Goal: Contribute content: Contribute content

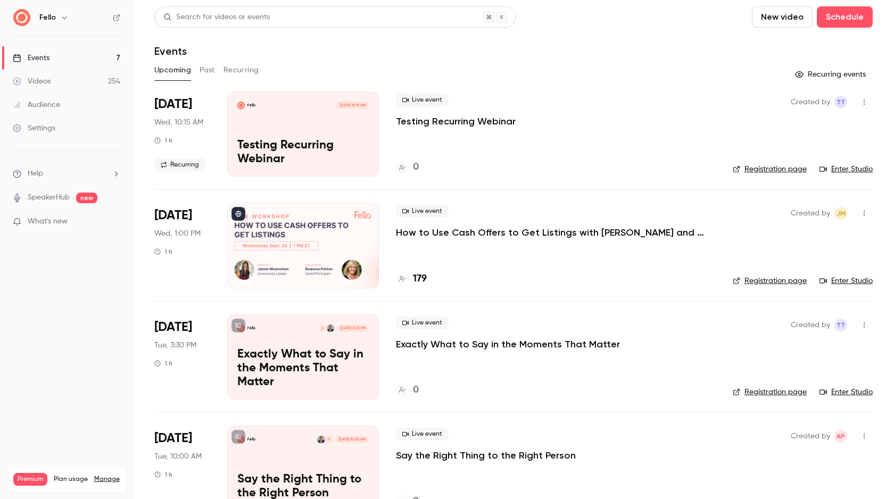
click at [764, 20] on button "New video" at bounding box center [782, 16] width 61 height 21
click at [778, 46] on div "Record" at bounding box center [812, 46] width 81 height 11
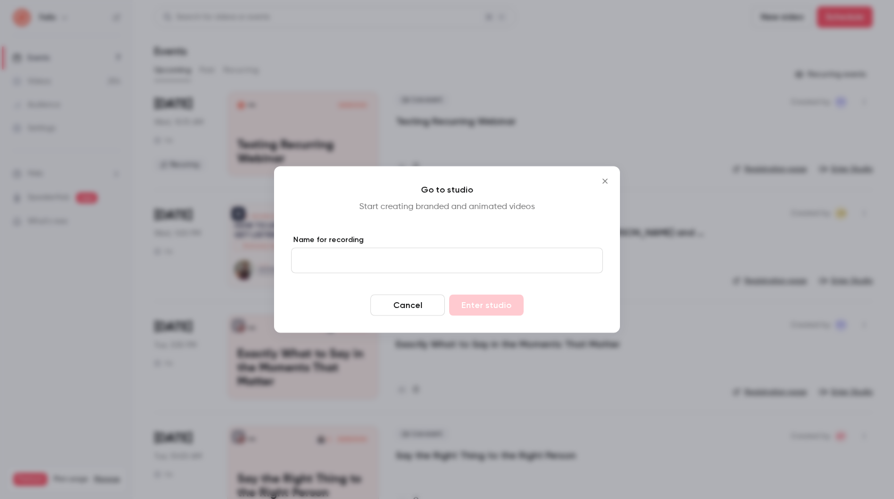
click at [390, 271] on input "Name for recording" at bounding box center [447, 261] width 312 height 26
type input "*******"
click at [483, 298] on button "Enter studio" at bounding box center [486, 305] width 74 height 21
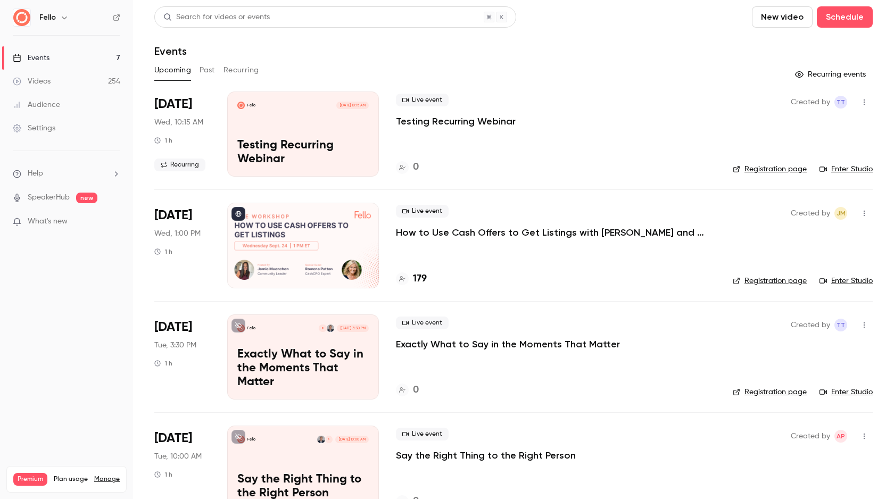
click at [104, 80] on link "Videos 254" at bounding box center [66, 81] width 133 height 23
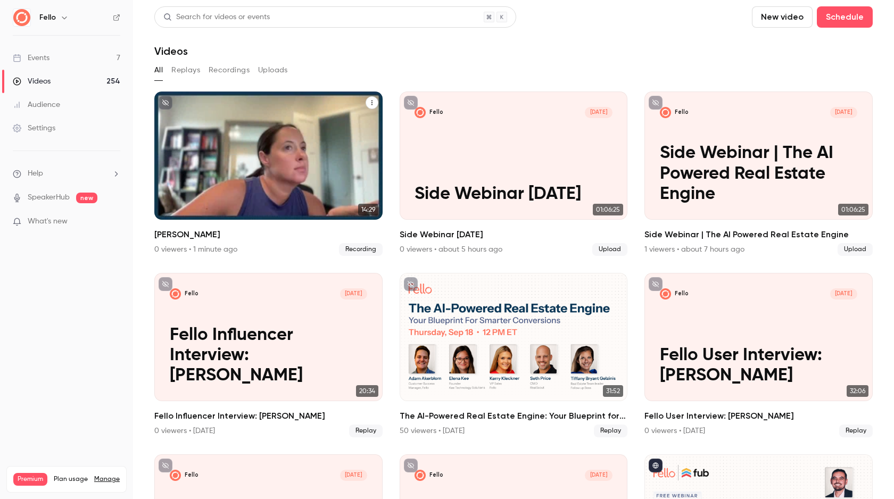
click at [354, 204] on div "Fello [DATE] [PERSON_NAME]" at bounding box center [268, 155] width 228 height 128
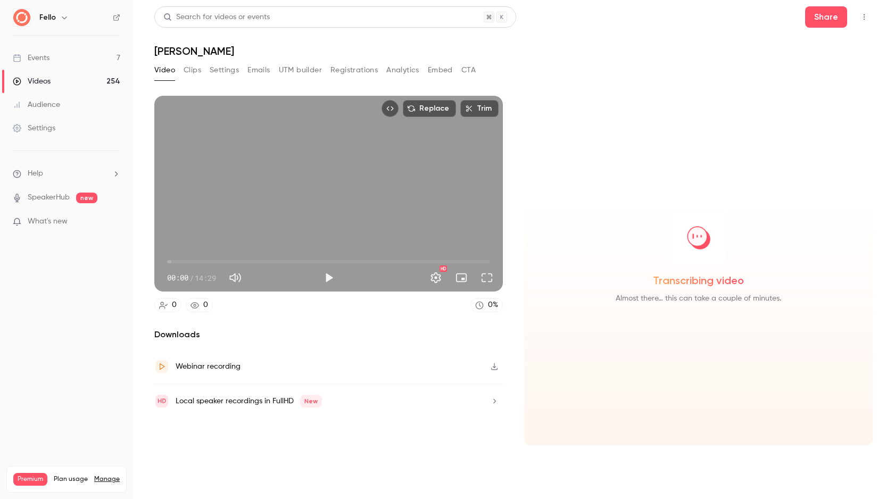
click at [494, 369] on icon "button" at bounding box center [494, 366] width 6 height 7
